Goal: Navigation & Orientation: Find specific page/section

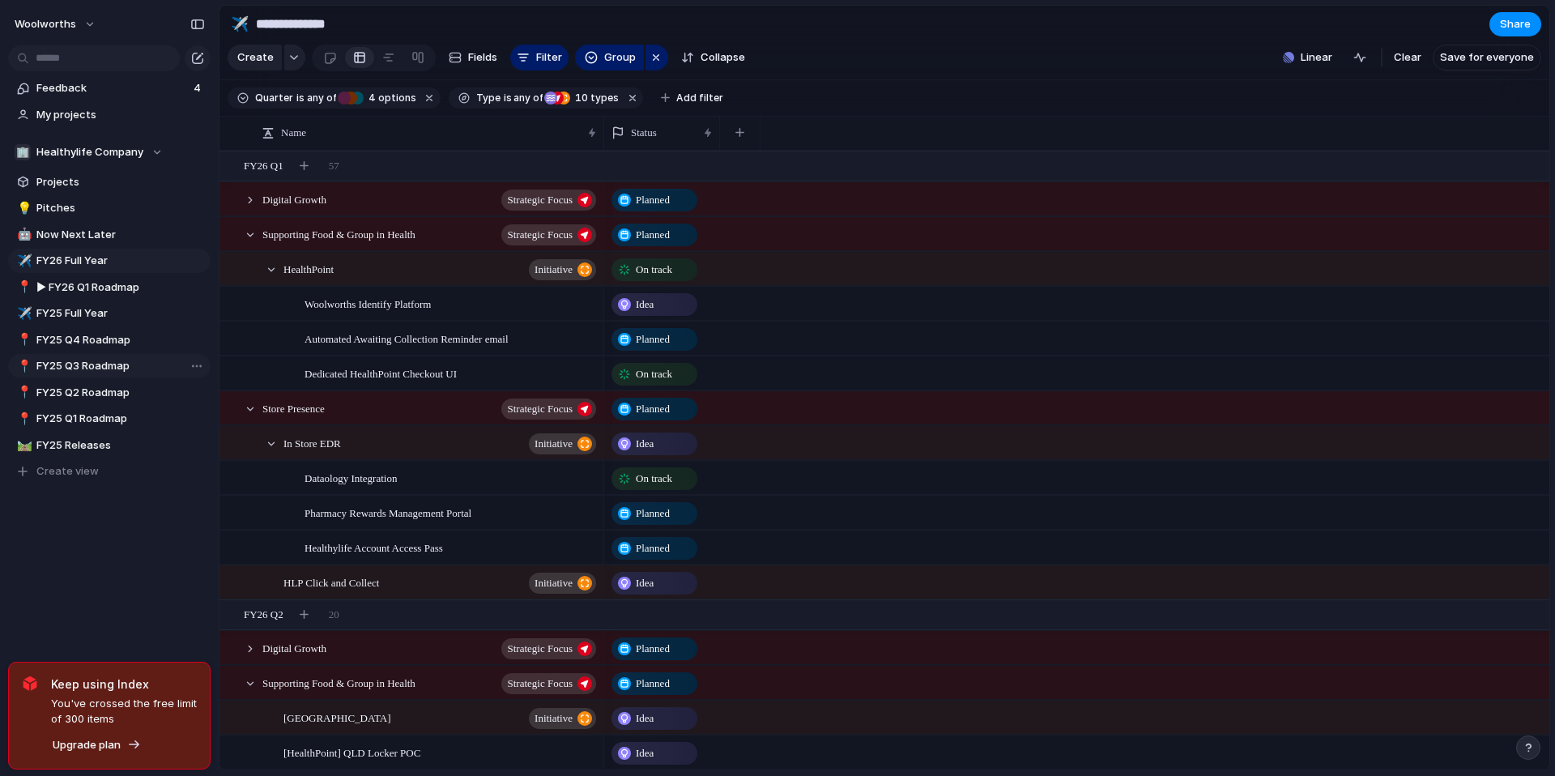
click at [98, 361] on span "FY25 Q3 Roadmap" at bounding box center [120, 366] width 168 height 16
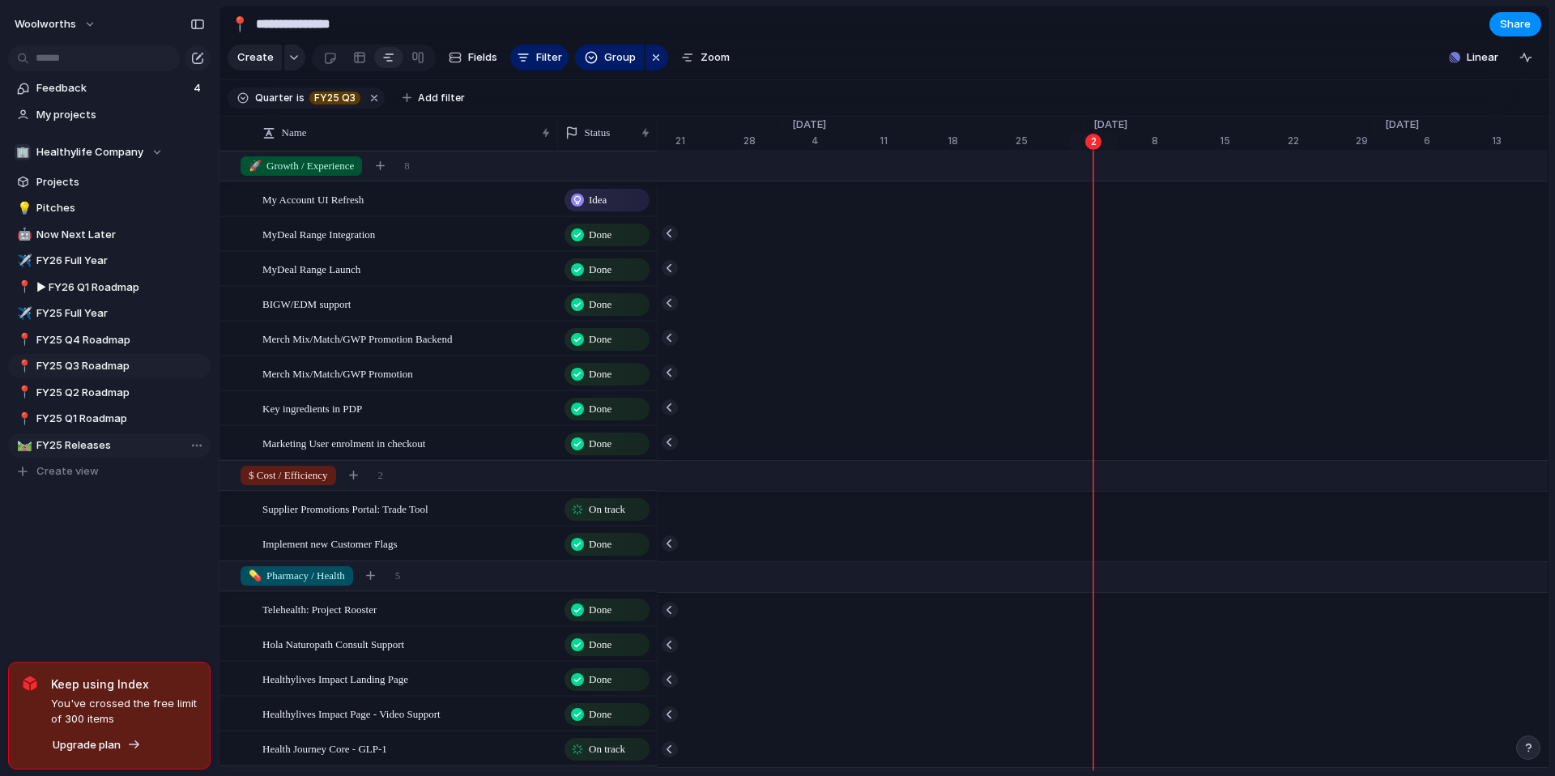
scroll to position [0, 10226]
click at [104, 259] on span "FY26 Full Year" at bounding box center [120, 261] width 168 height 16
type input "**********"
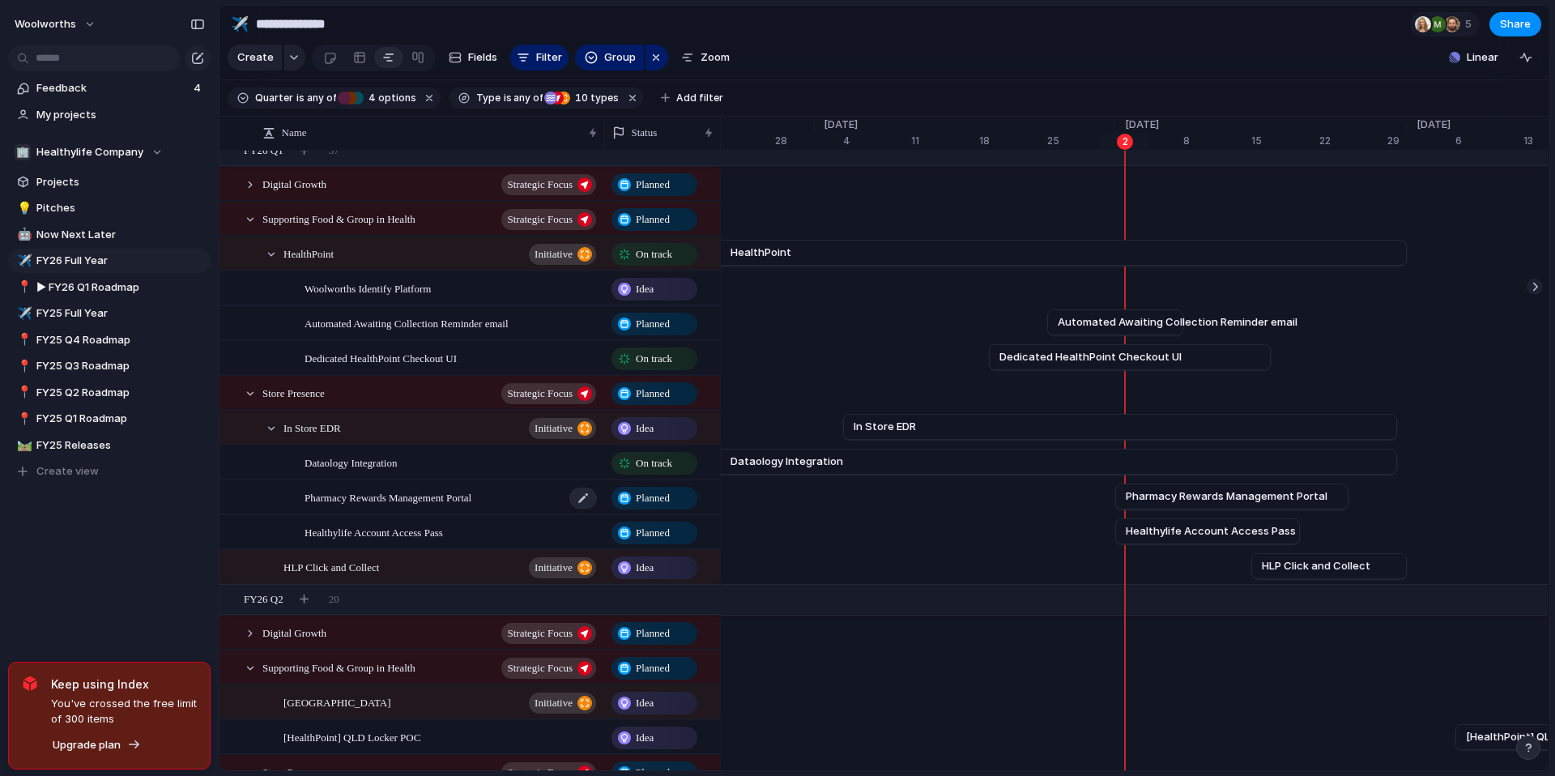
scroll to position [17, 0]
click at [253, 185] on div at bounding box center [250, 183] width 15 height 15
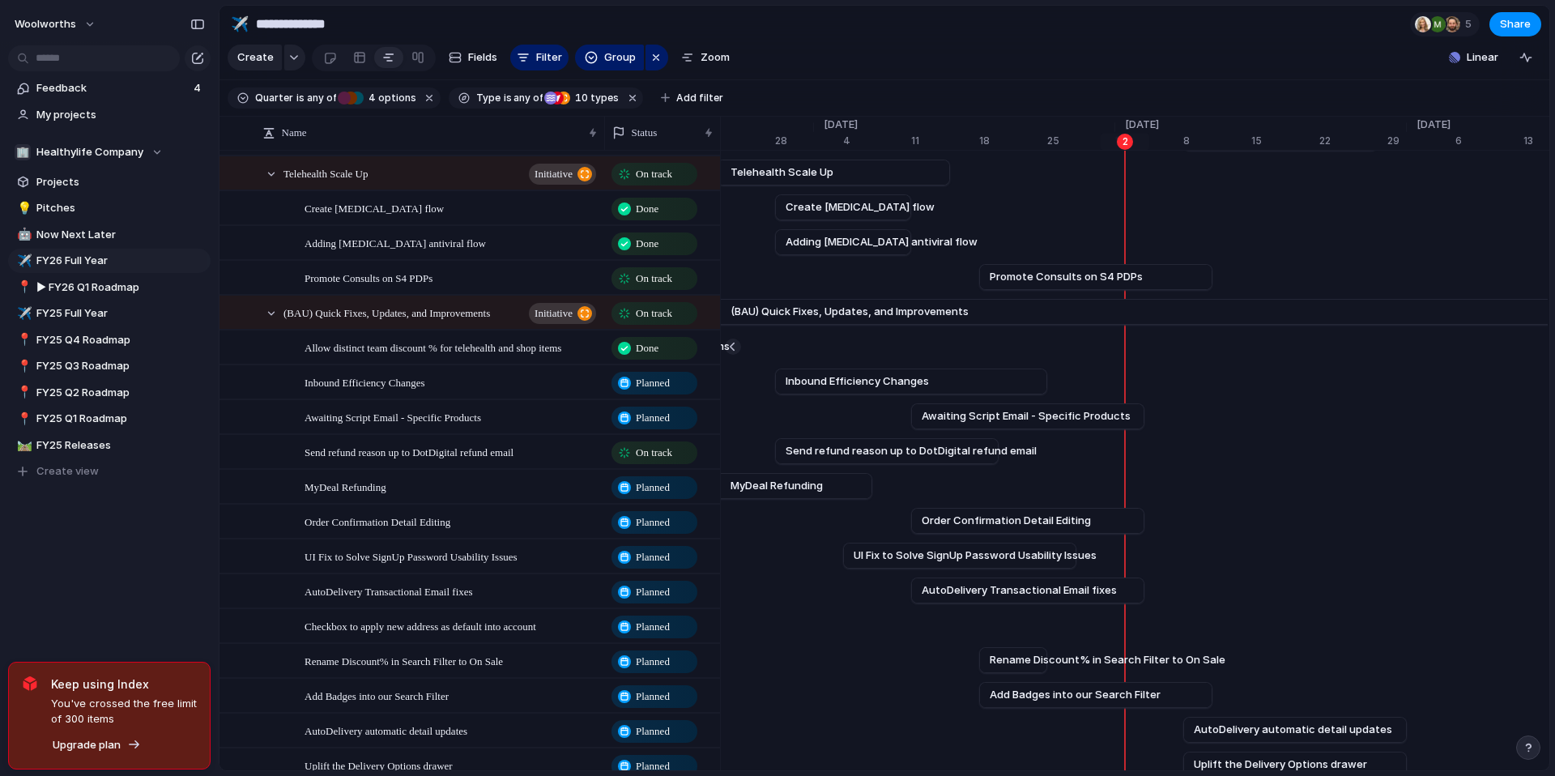
scroll to position [662, 0]
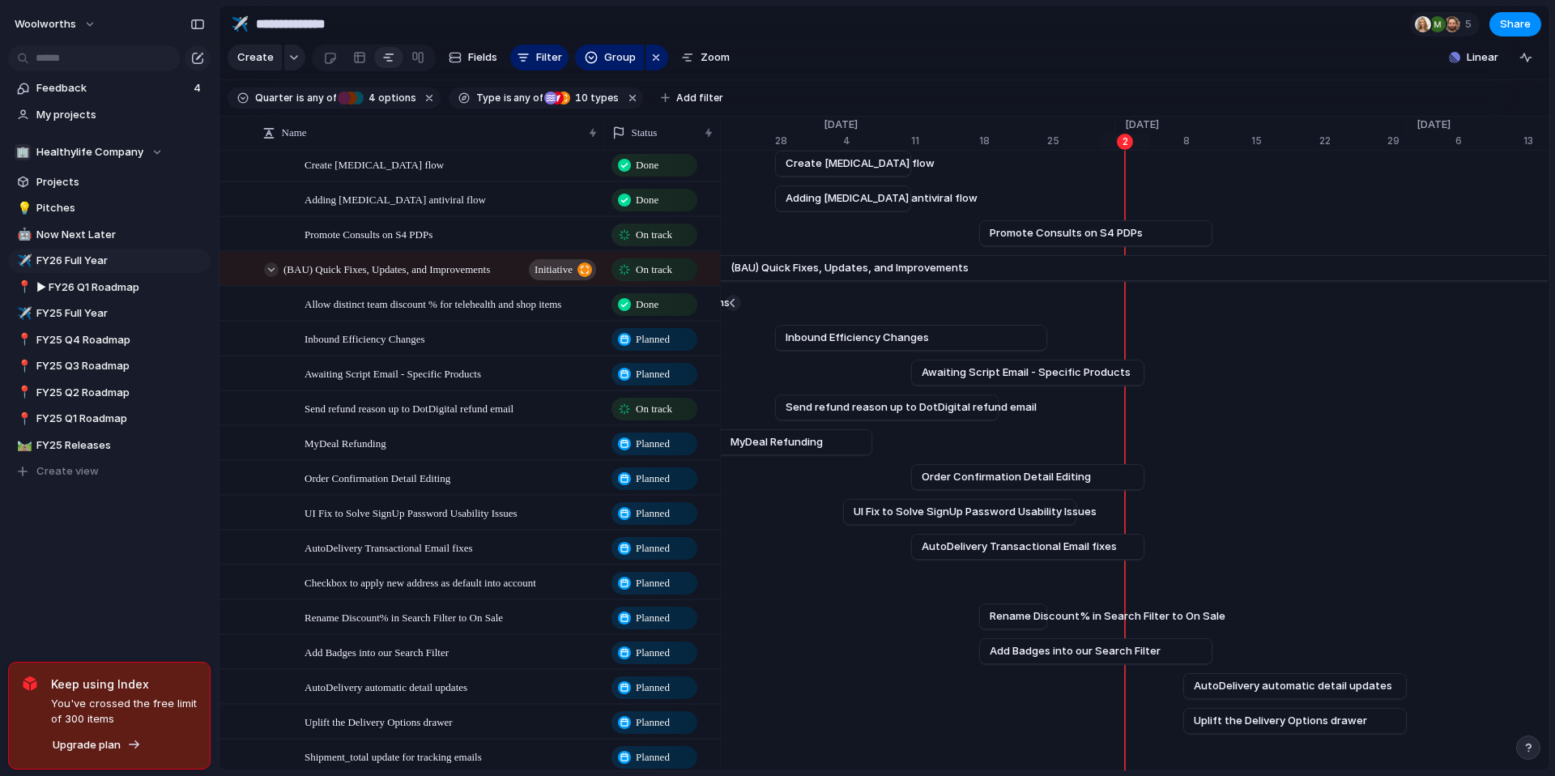
click at [267, 262] on div at bounding box center [271, 269] width 15 height 15
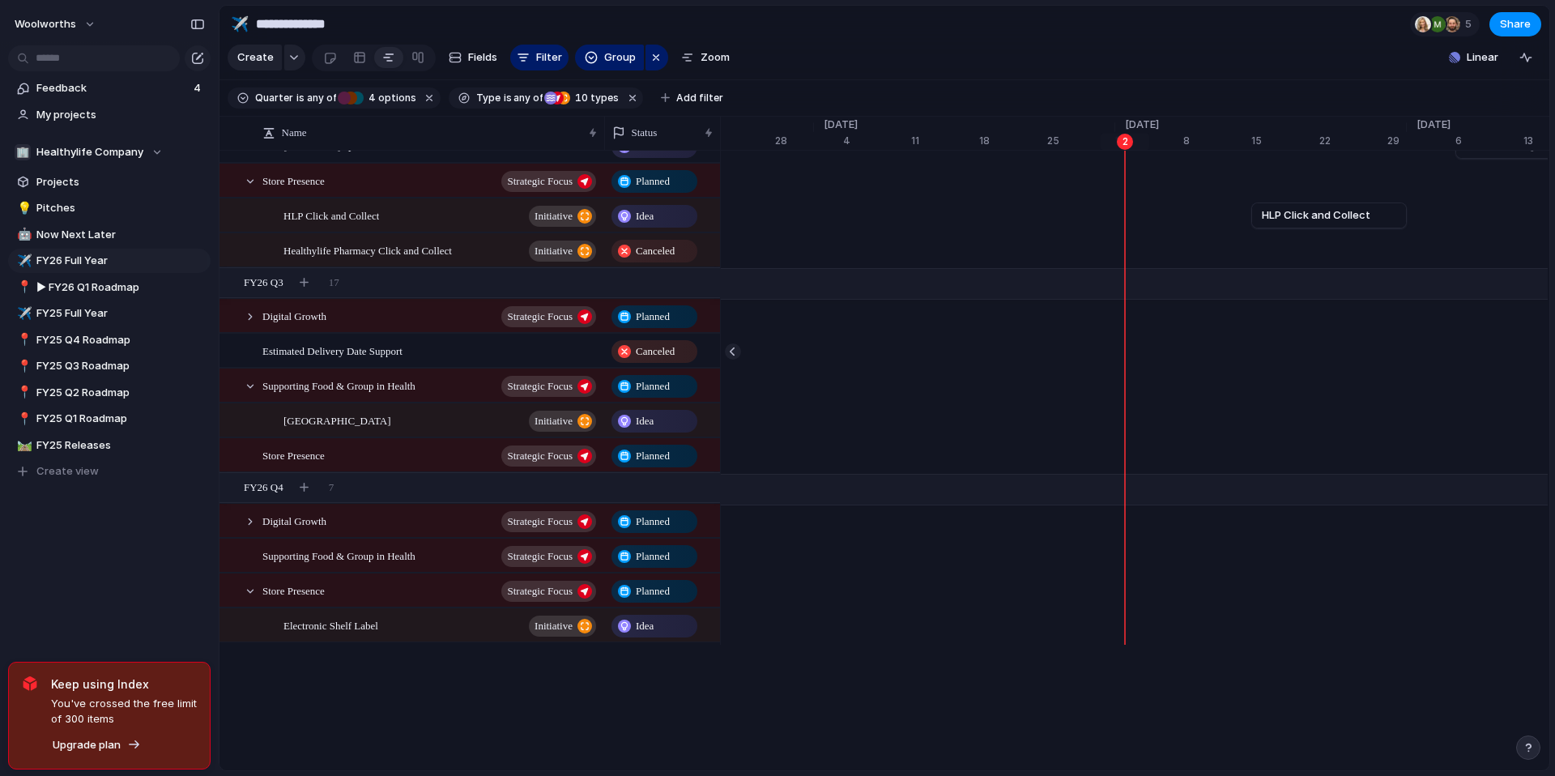
scroll to position [1345, 0]
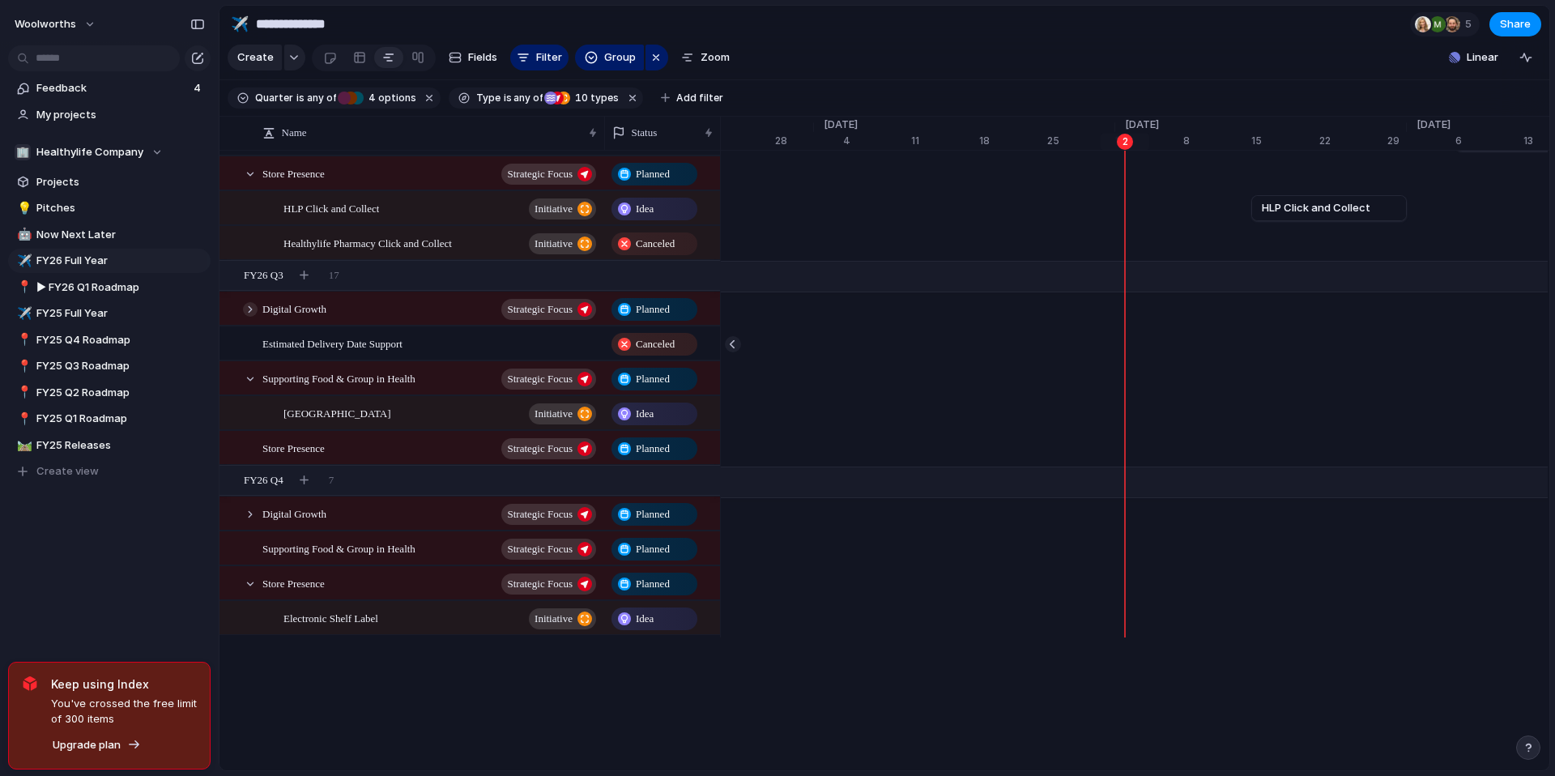
click at [250, 308] on div at bounding box center [250, 309] width 15 height 15
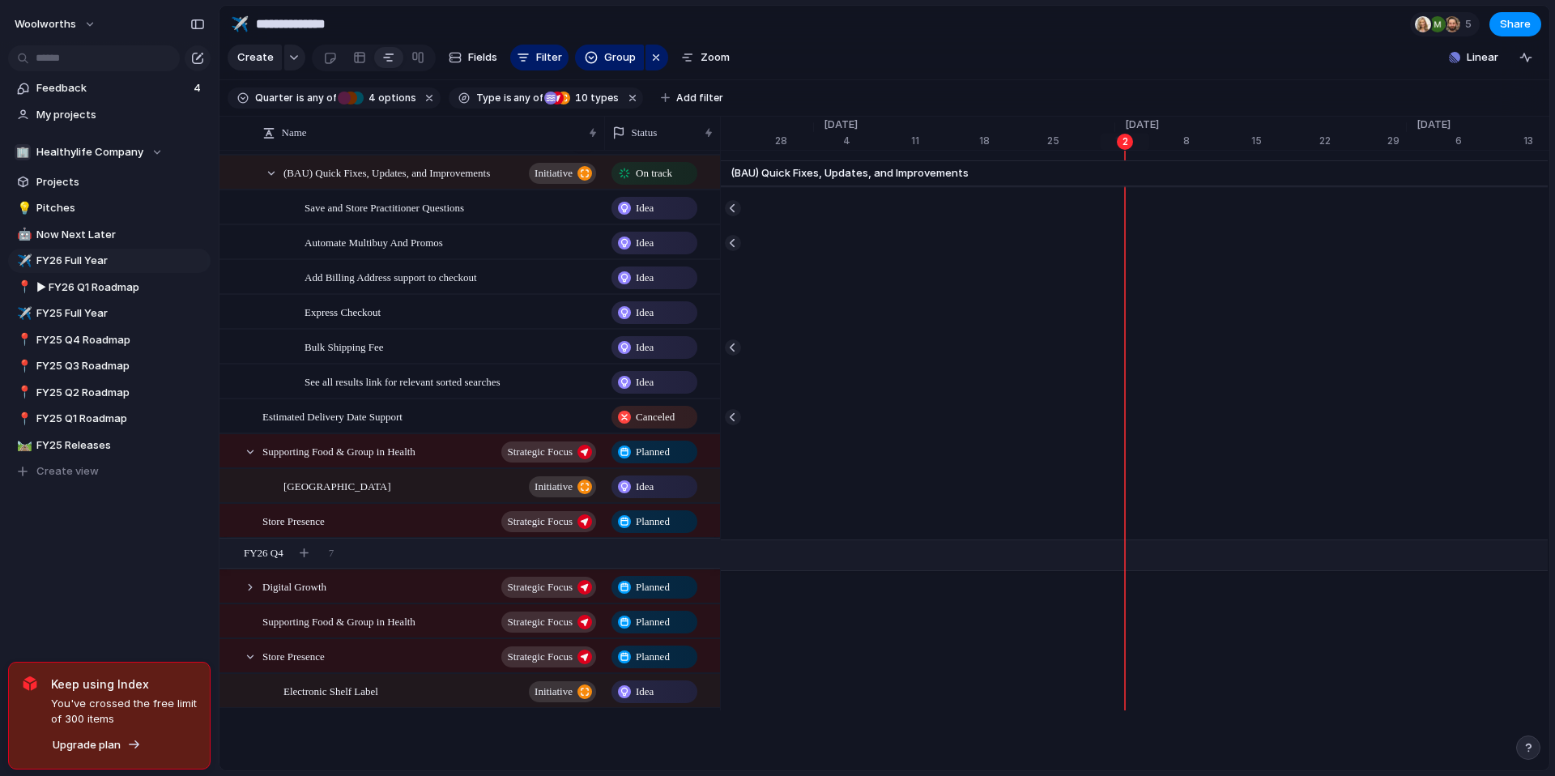
scroll to position [1691, 0]
click at [249, 592] on div at bounding box center [250, 586] width 15 height 15
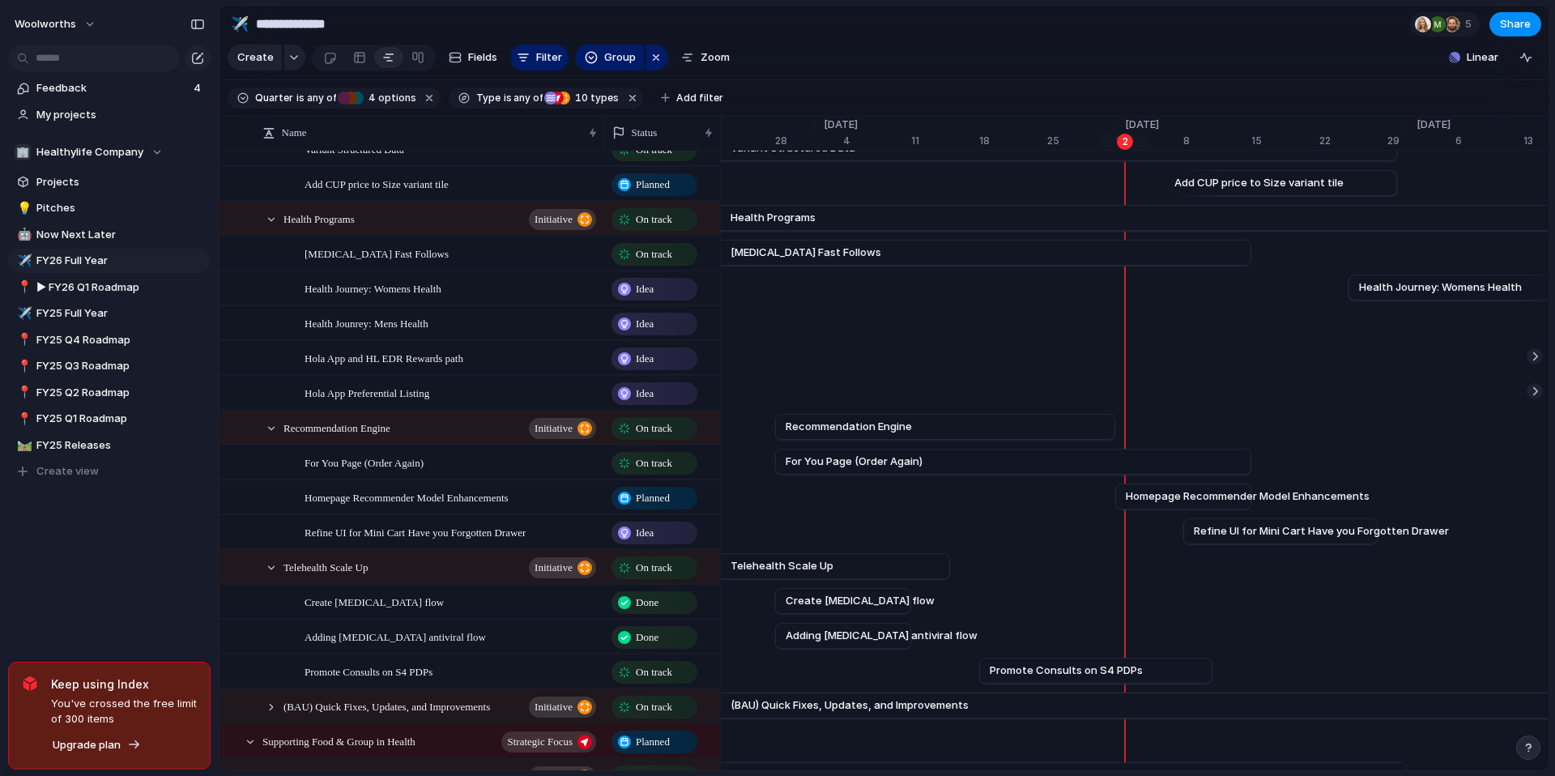
scroll to position [0, 0]
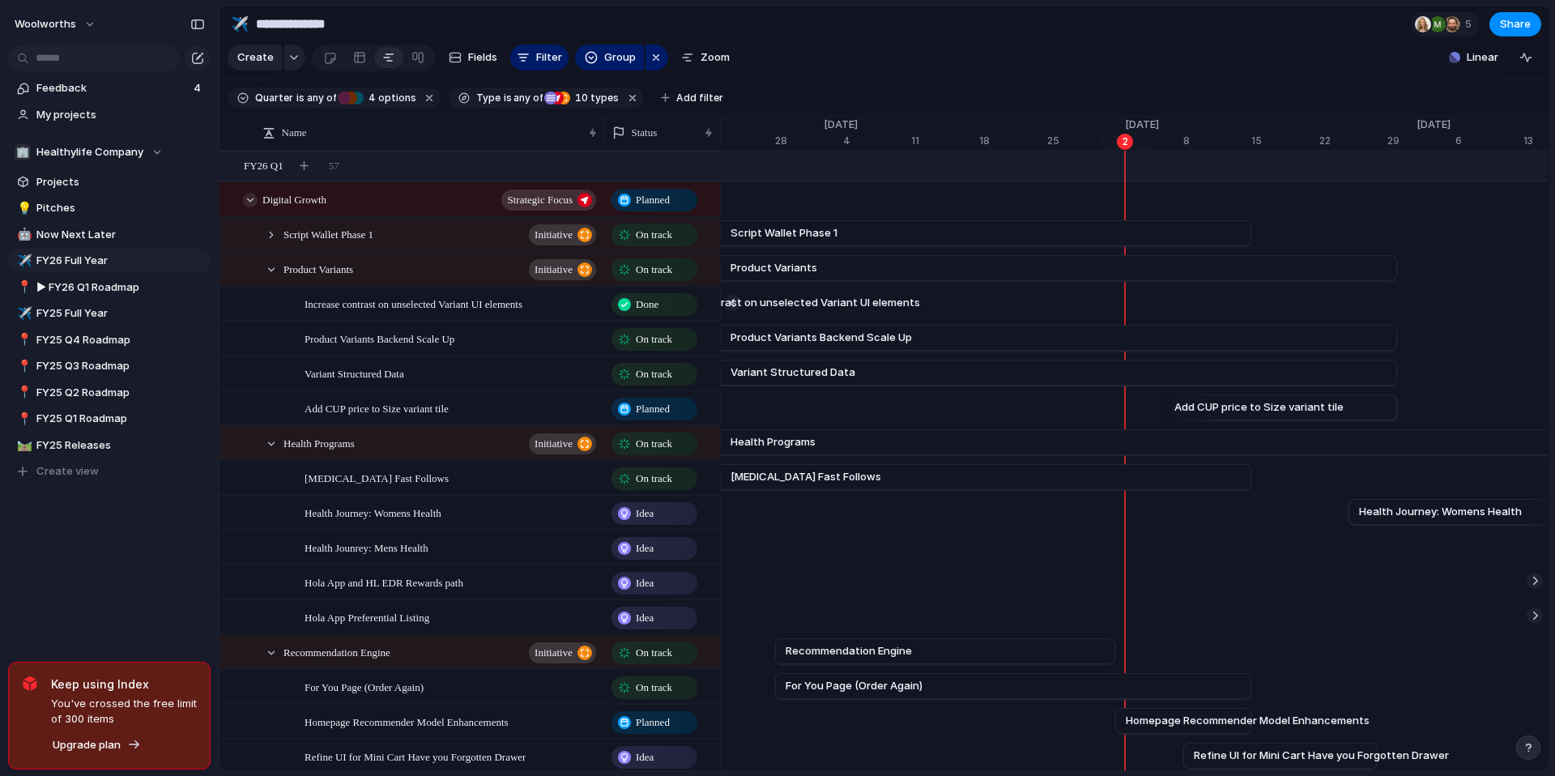
click at [246, 203] on div at bounding box center [250, 200] width 15 height 15
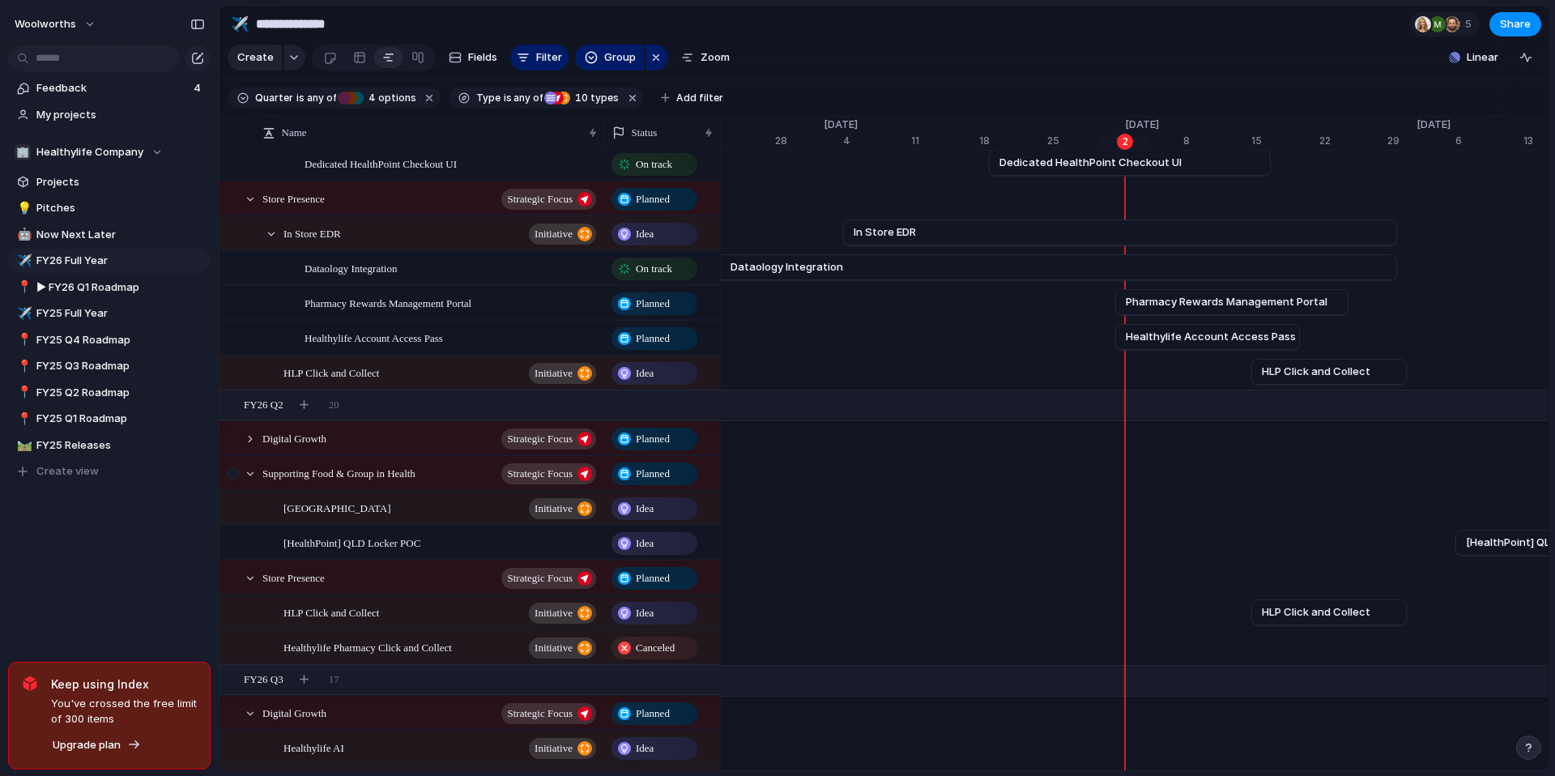
scroll to position [211, 0]
click at [249, 437] on div at bounding box center [250, 437] width 15 height 15
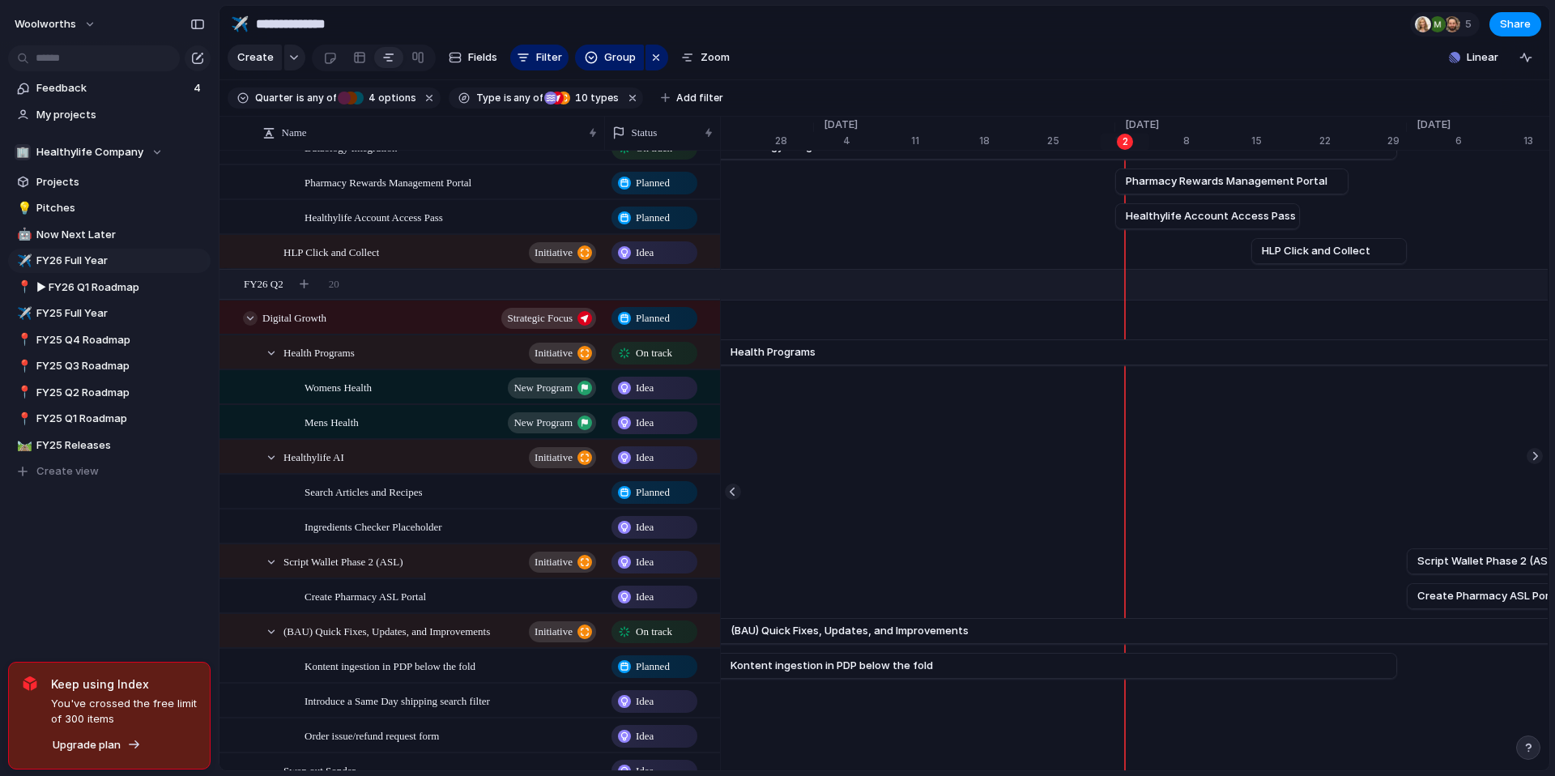
scroll to position [339, 0]
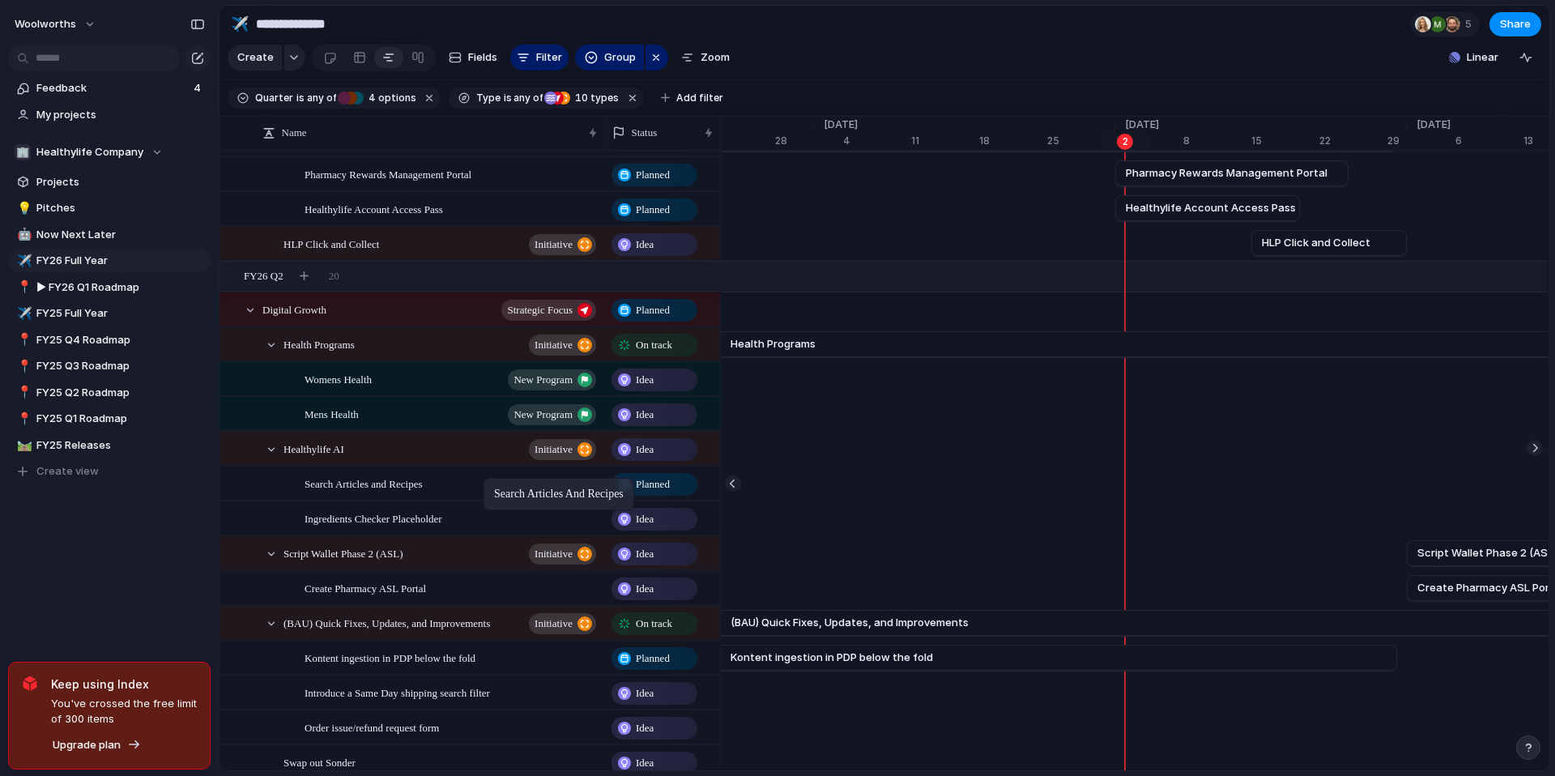
drag, startPoint x: 297, startPoint y: 477, endPoint x: 492, endPoint y: 481, distance: 194.4
